Goal: Information Seeking & Learning: Learn about a topic

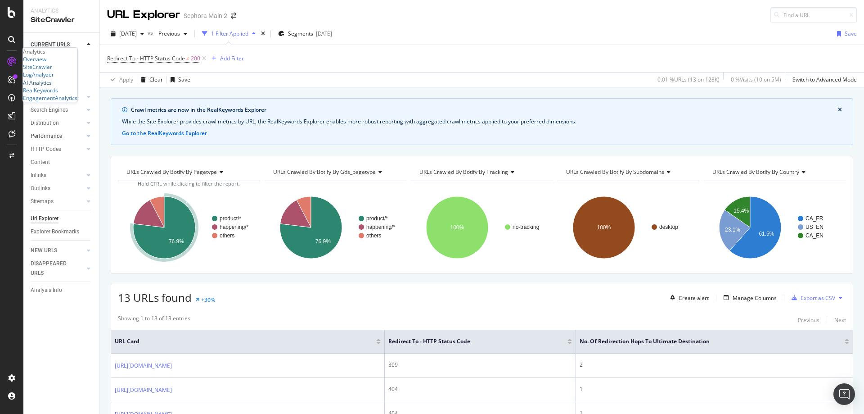
drag, startPoint x: 61, startPoint y: 130, endPoint x: 83, endPoint y: 133, distance: 22.7
click at [52, 86] on div "AI Analytics" at bounding box center [37, 83] width 29 height 8
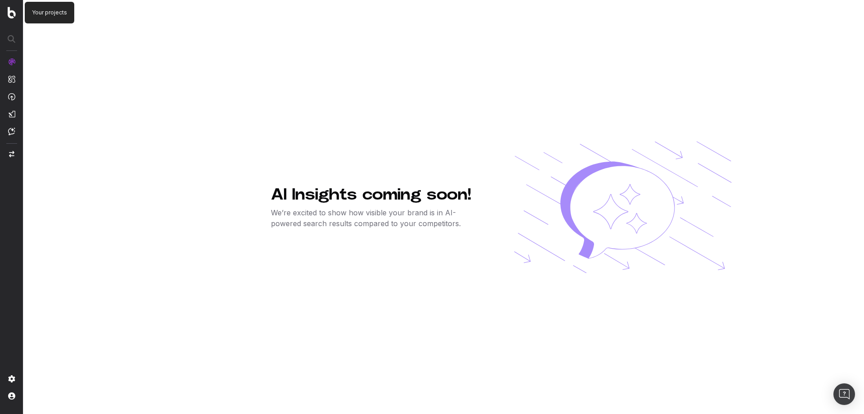
click at [9, 13] on img at bounding box center [12, 13] width 8 height 12
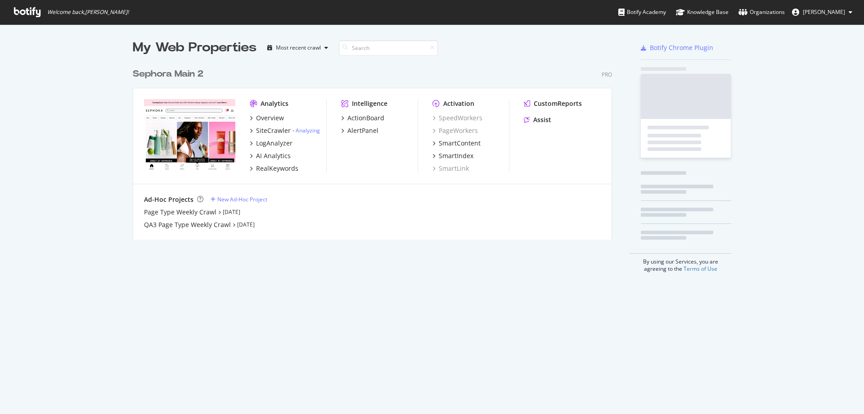
scroll to position [176, 480]
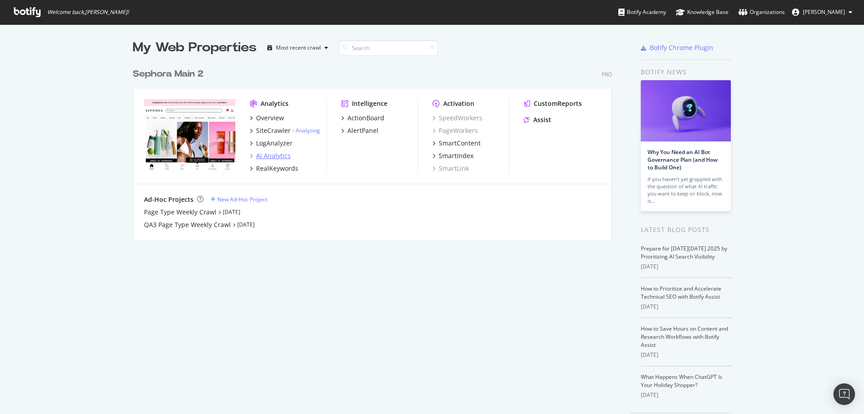
click at [272, 154] on div "AI Analytics" at bounding box center [273, 155] width 35 height 9
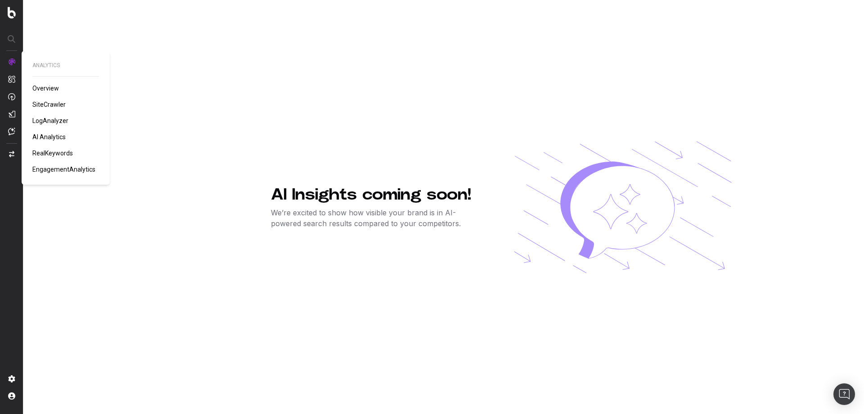
click at [45, 90] on span "Overview" at bounding box center [45, 88] width 27 height 7
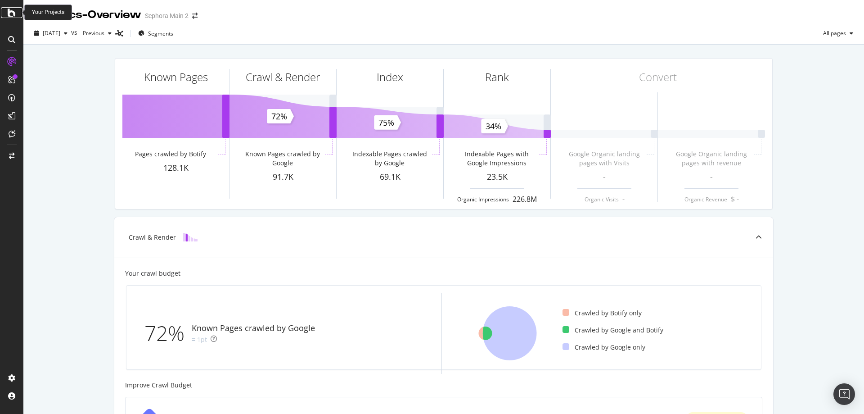
click at [13, 14] on icon at bounding box center [12, 12] width 8 height 11
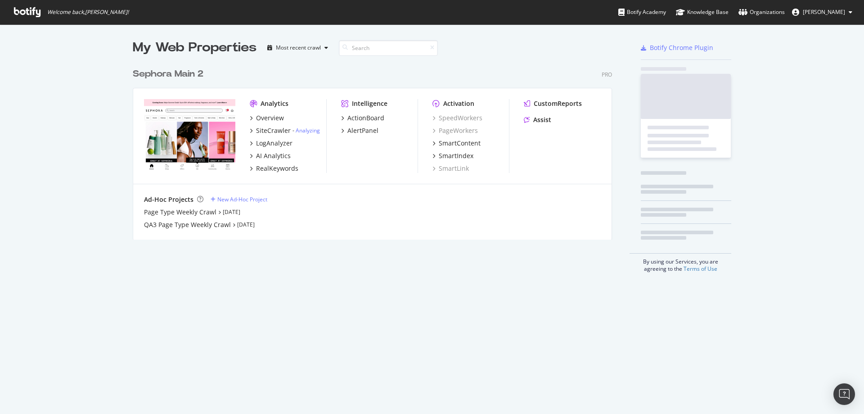
scroll to position [407, 850]
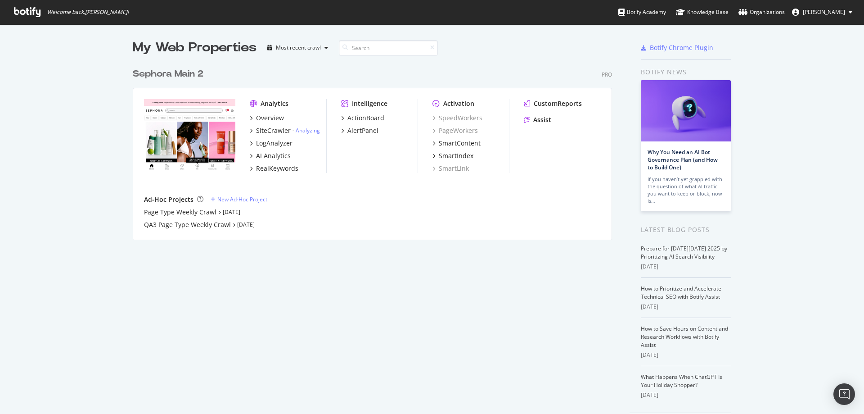
click at [29, 13] on icon at bounding box center [27, 12] width 27 height 10
click at [27, 10] on icon at bounding box center [27, 12] width 27 height 10
click at [31, 13] on icon at bounding box center [27, 12] width 27 height 10
